Goal: Find specific page/section: Find specific page/section

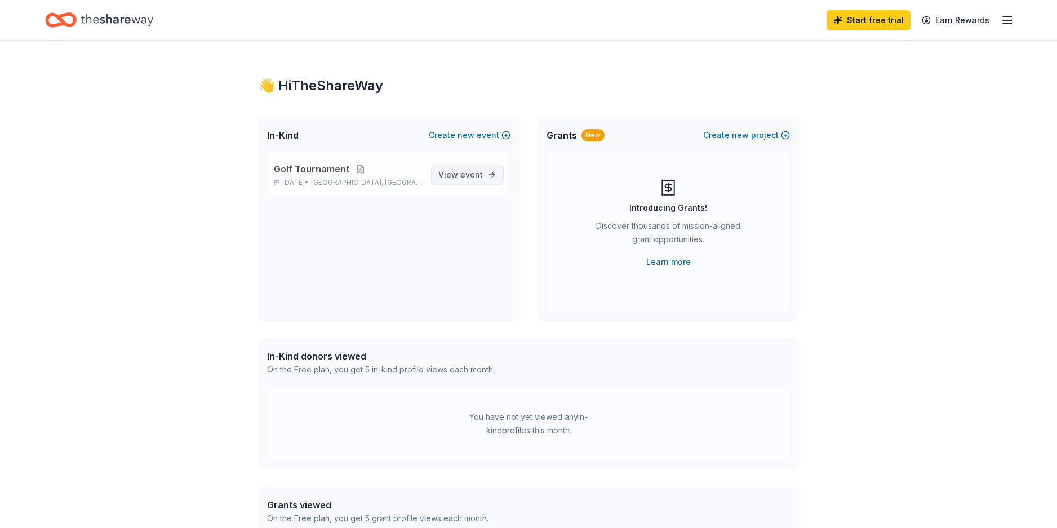
click at [467, 174] on span "event" at bounding box center [471, 175] width 23 height 10
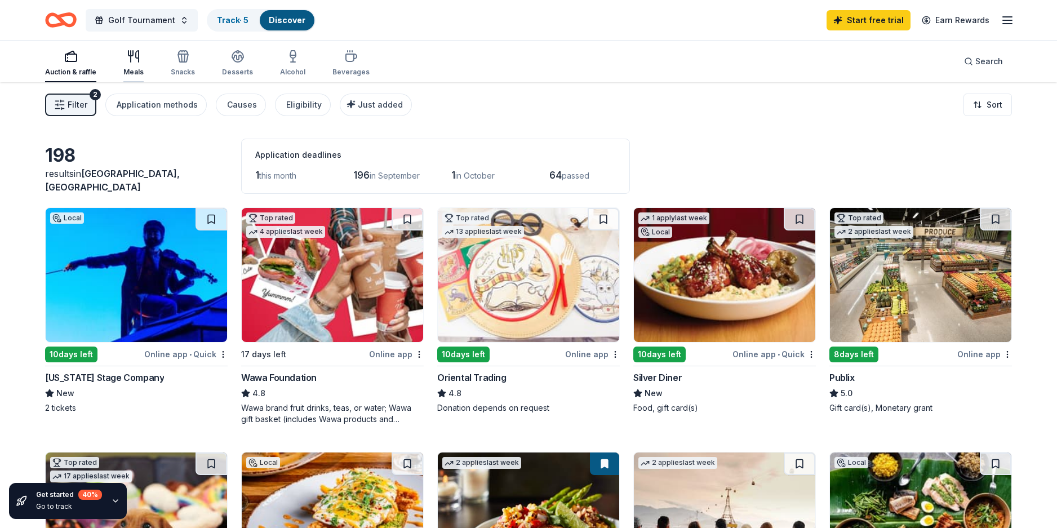
click at [133, 58] on icon "button" at bounding box center [134, 57] width 14 height 14
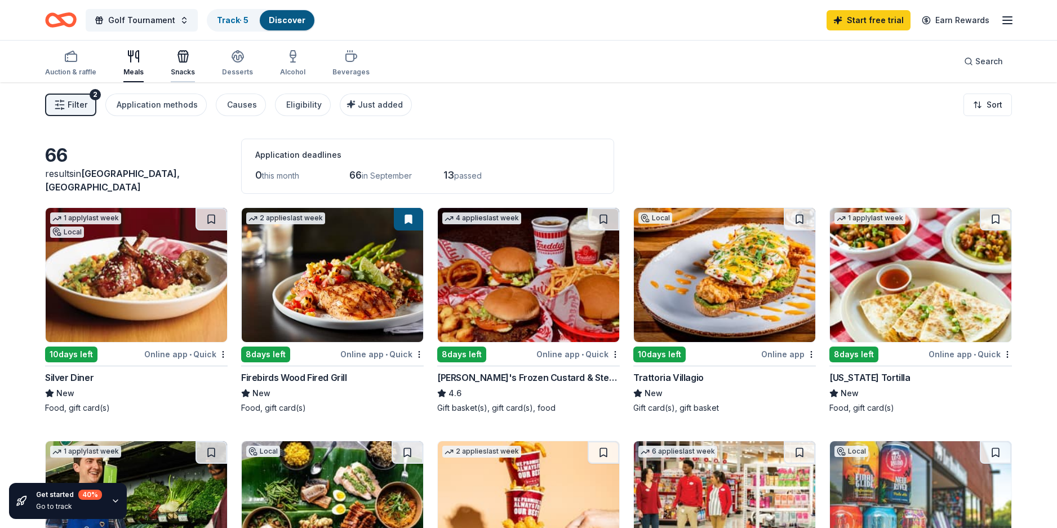
click at [180, 52] on icon "button" at bounding box center [183, 52] width 9 height 3
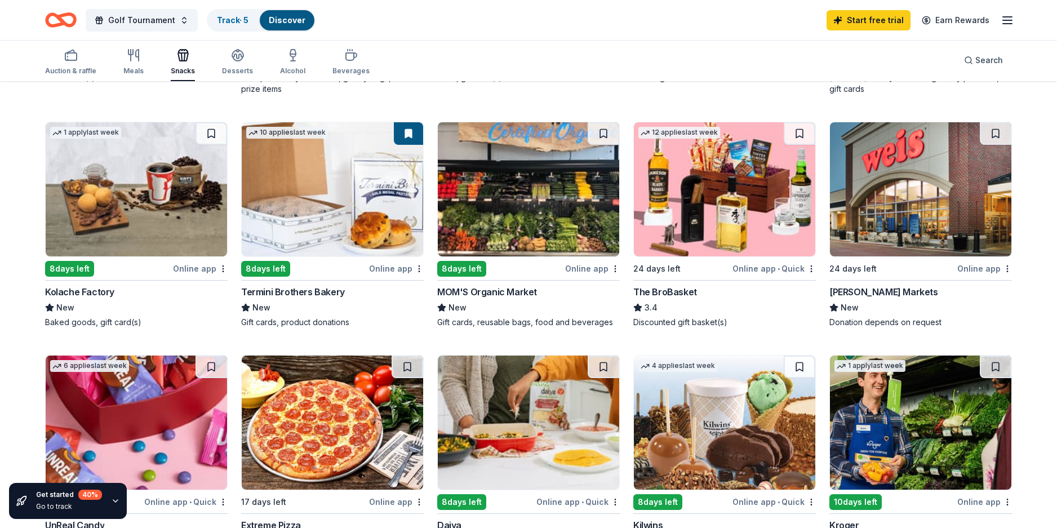
scroll to position [733, 0]
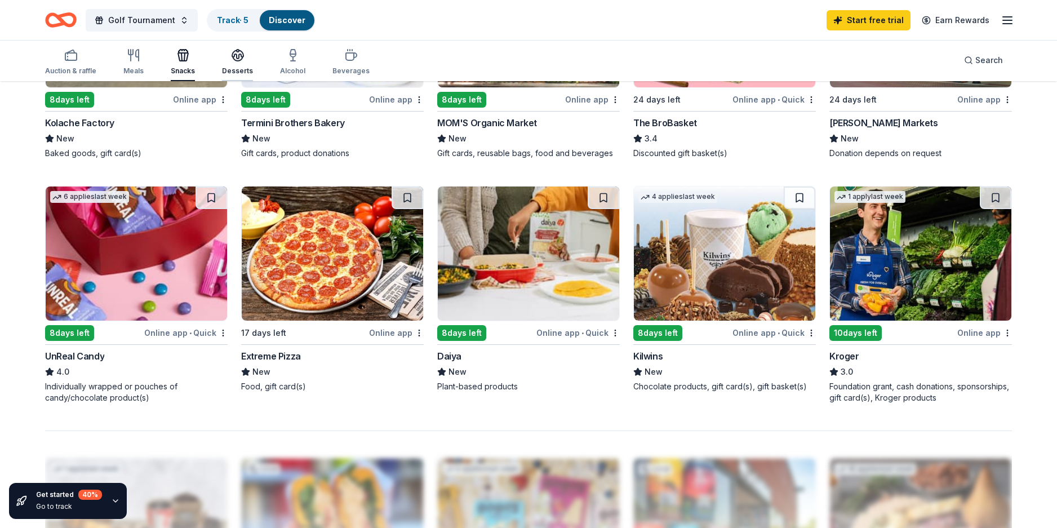
click at [236, 55] on icon "button" at bounding box center [237, 54] width 11 height 8
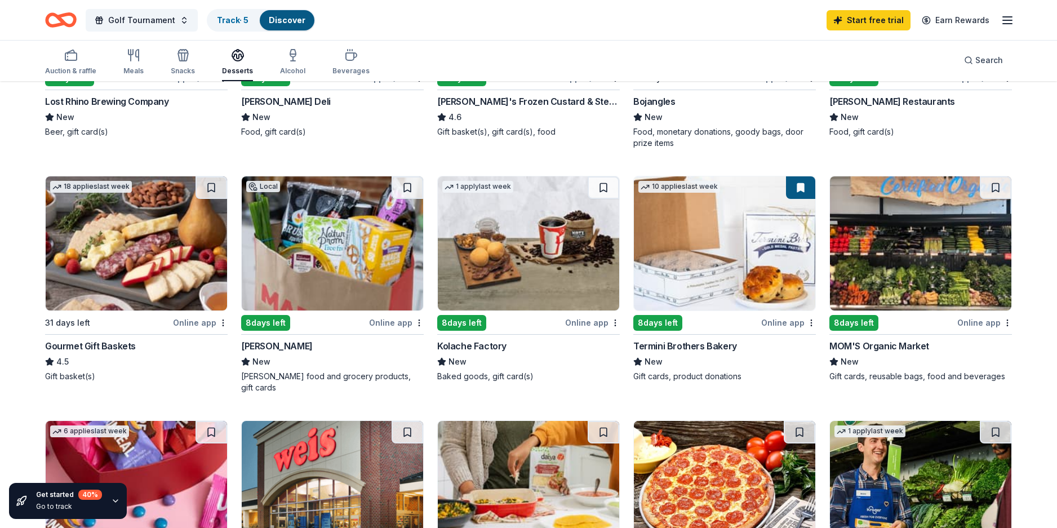
scroll to position [282, 0]
